Goal: Task Accomplishment & Management: Manage account settings

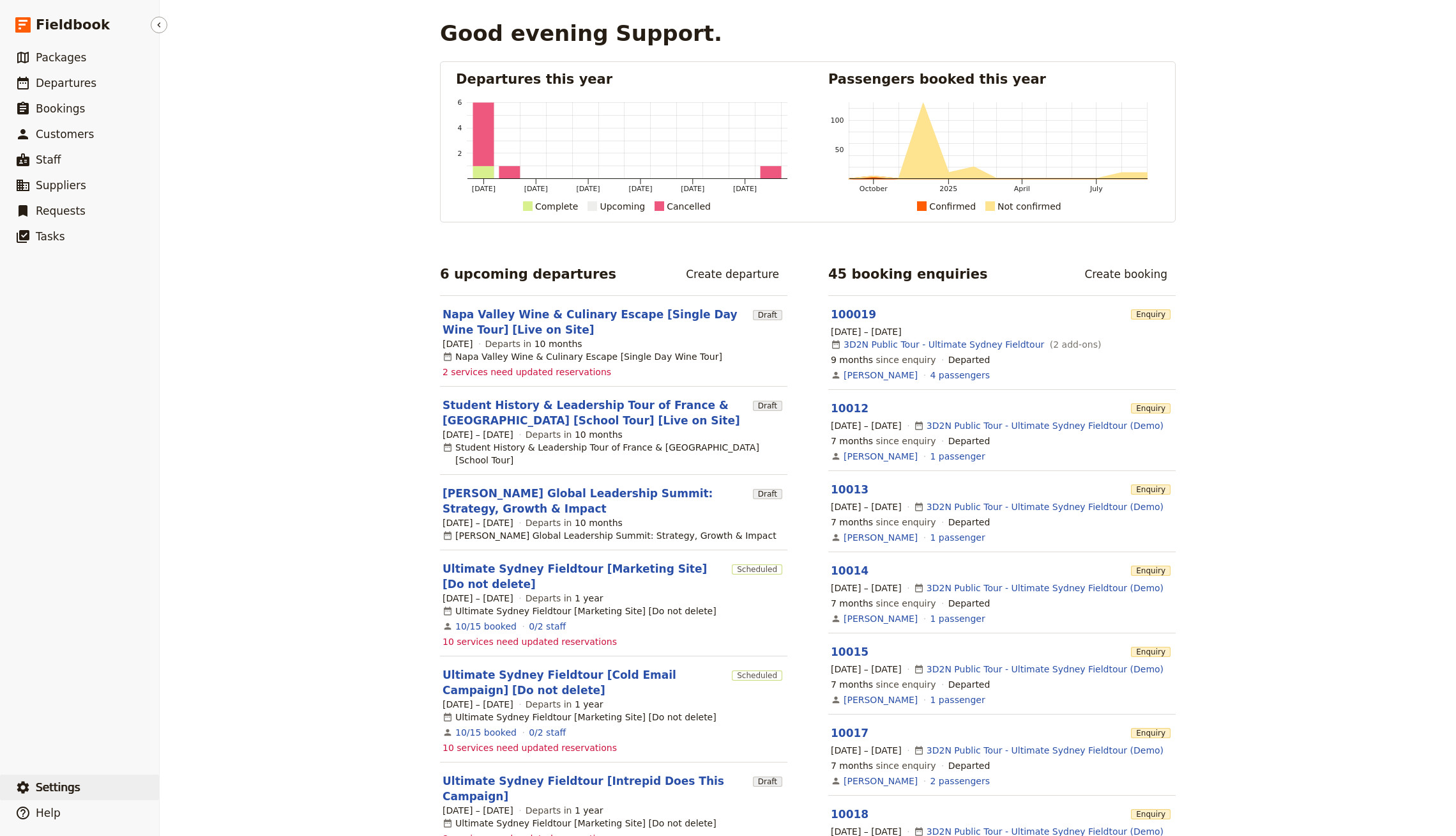
click at [100, 789] on button "​ Settings" at bounding box center [79, 787] width 159 height 25
click at [203, 797] on ul "Your user profile Your organization Signed in as Support Sign out" at bounding box center [224, 761] width 120 height 78
click at [237, 789] on span "Sign out" at bounding box center [224, 787] width 103 height 13
